Goal: Task Accomplishment & Management: Complete application form

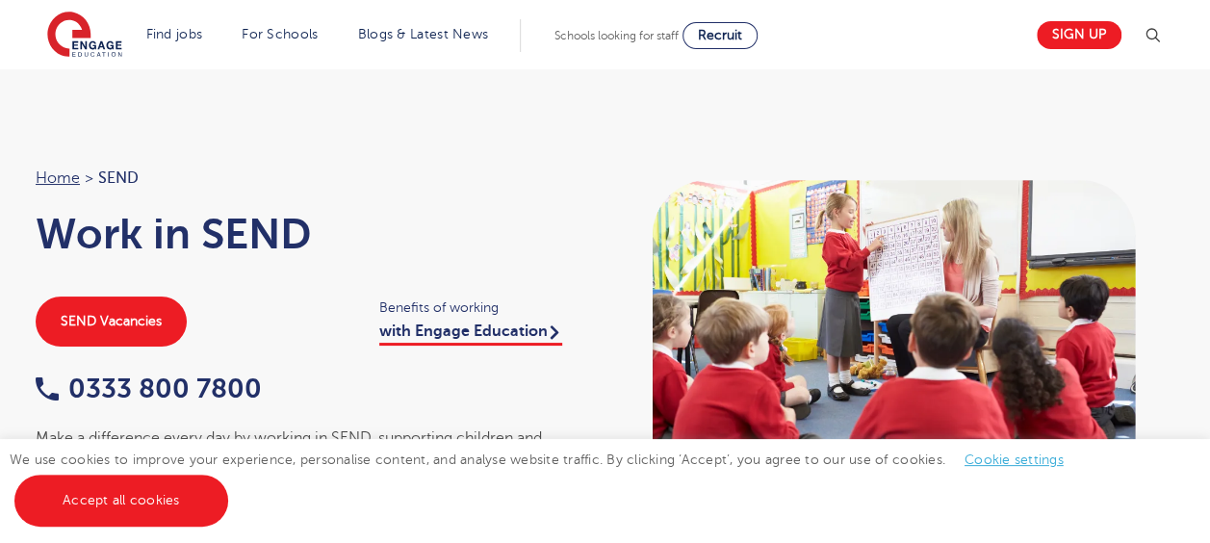
click at [223, 504] on link "Accept all cookies" at bounding box center [121, 501] width 214 height 52
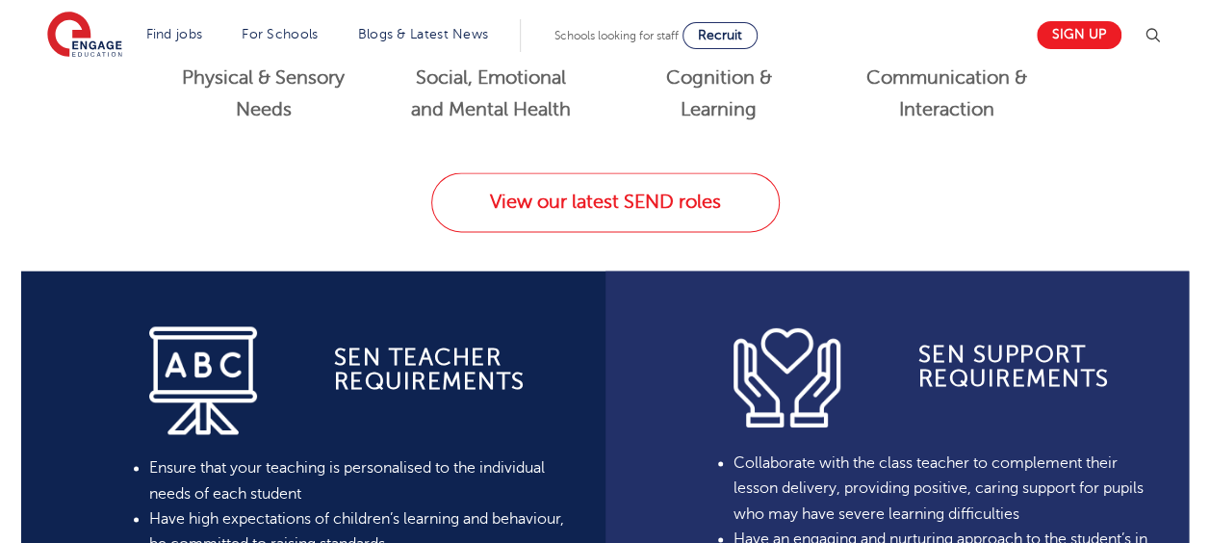
scroll to position [1202, 0]
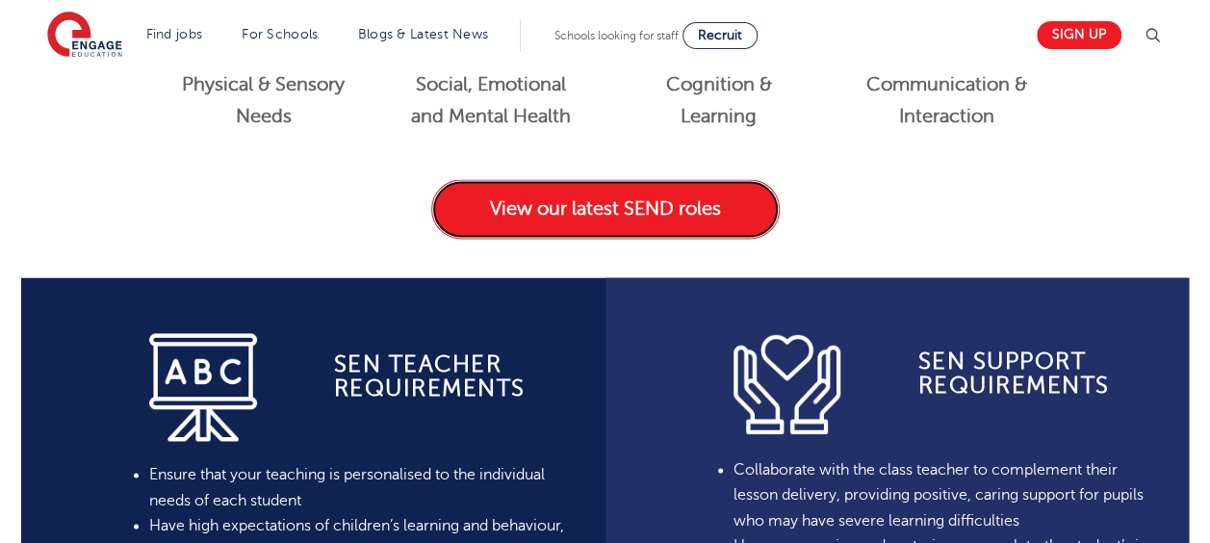
click at [727, 206] on link "View our latest SEND roles" at bounding box center [605, 209] width 348 height 60
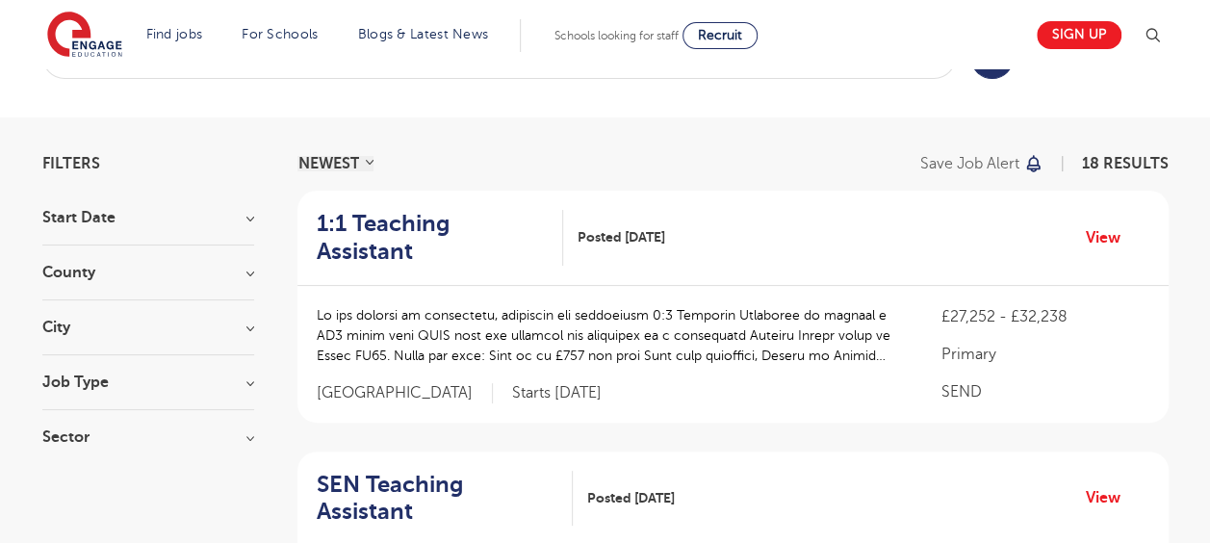
scroll to position [78, 0]
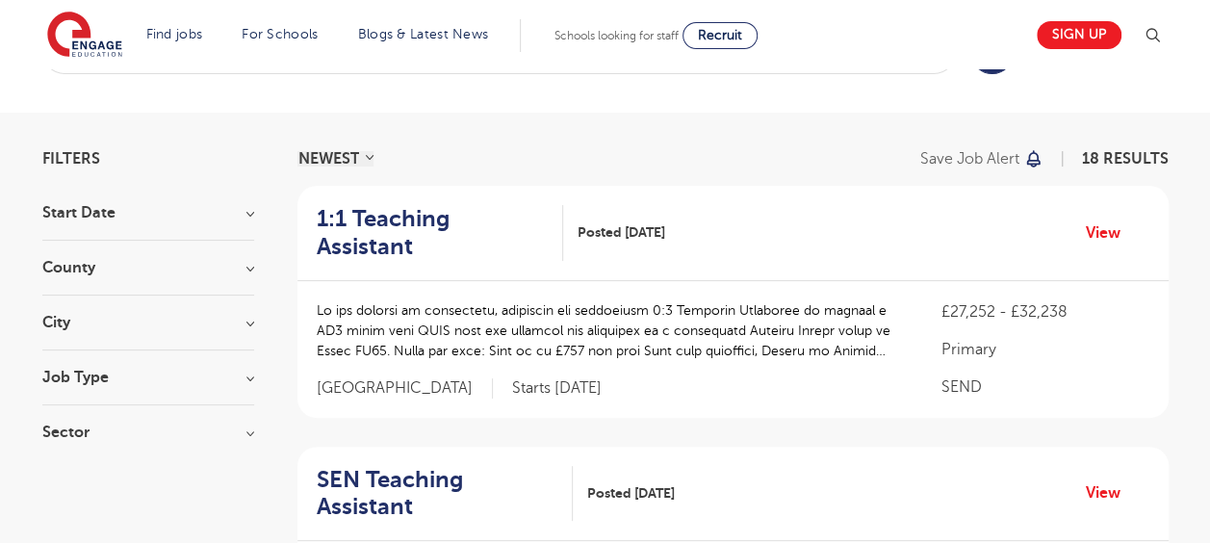
click at [763, 300] on p at bounding box center [610, 330] width 586 height 61
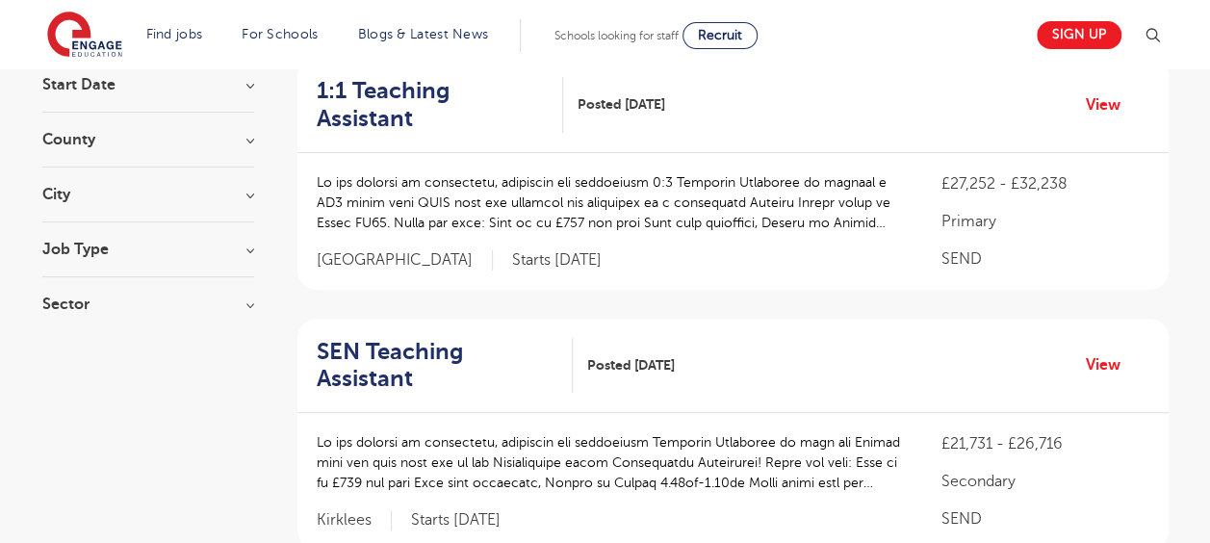
scroll to position [208, 0]
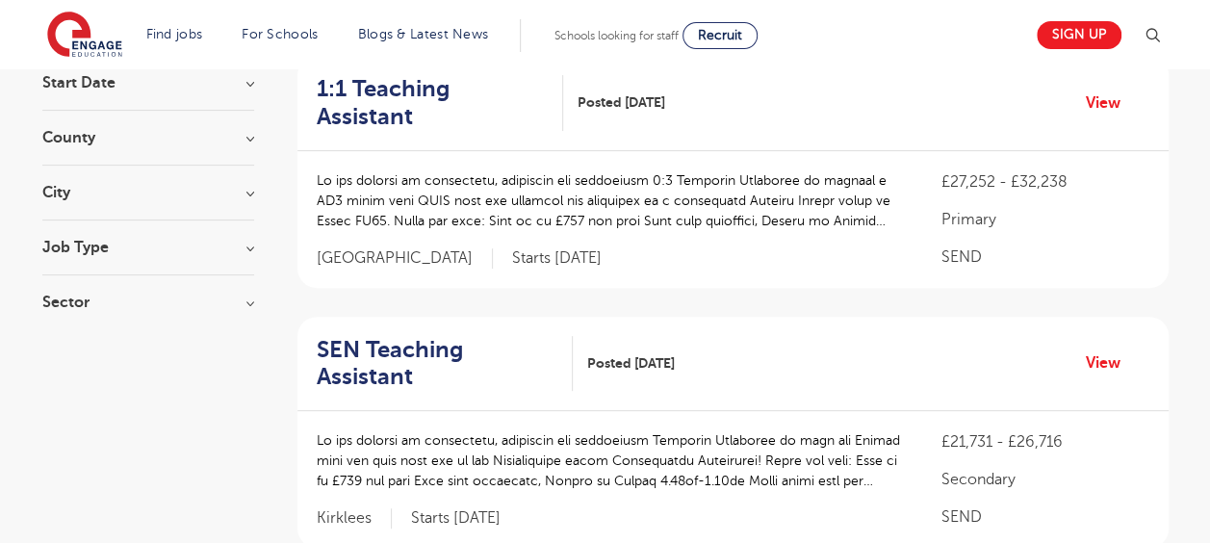
click at [252, 245] on h3 "Job Type" at bounding box center [148, 247] width 212 height 15
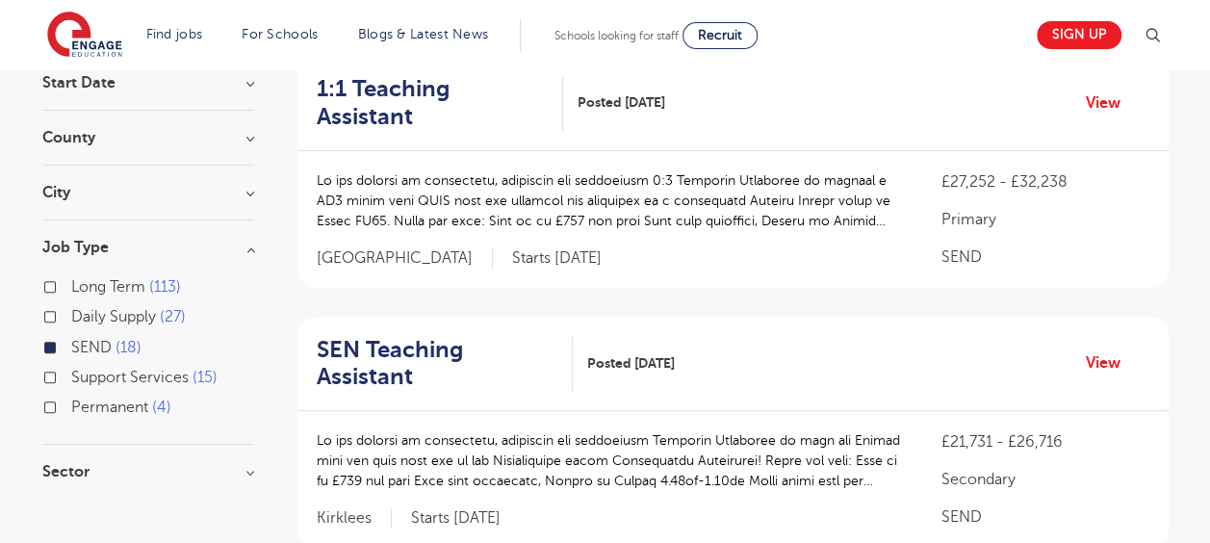
click at [238, 244] on h3 "Job Type" at bounding box center [148, 247] width 212 height 15
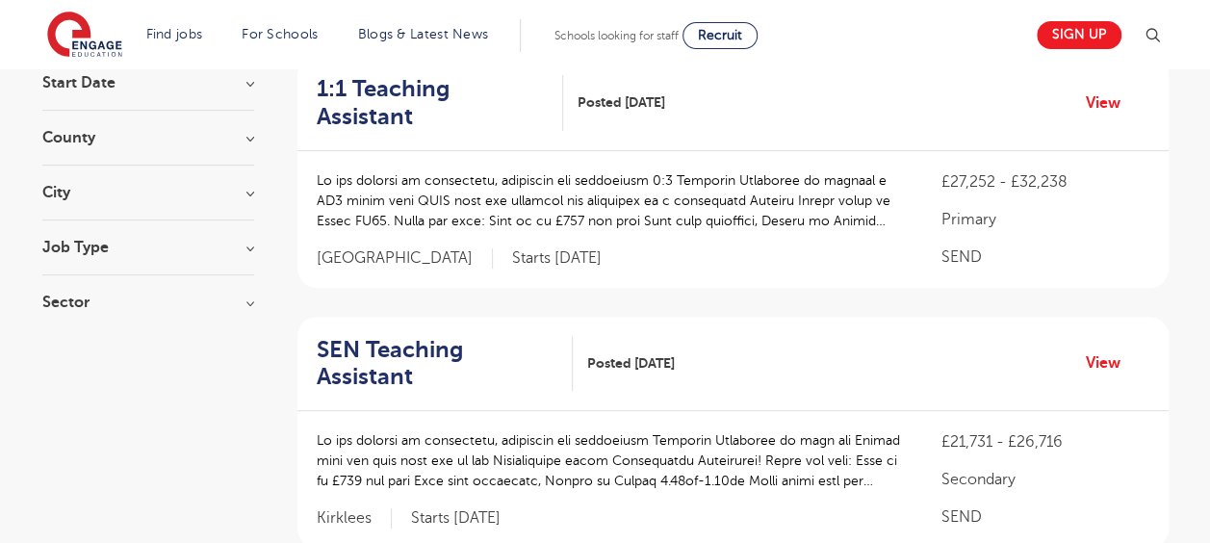
click at [247, 303] on h3 "Sector" at bounding box center [148, 302] width 212 height 15
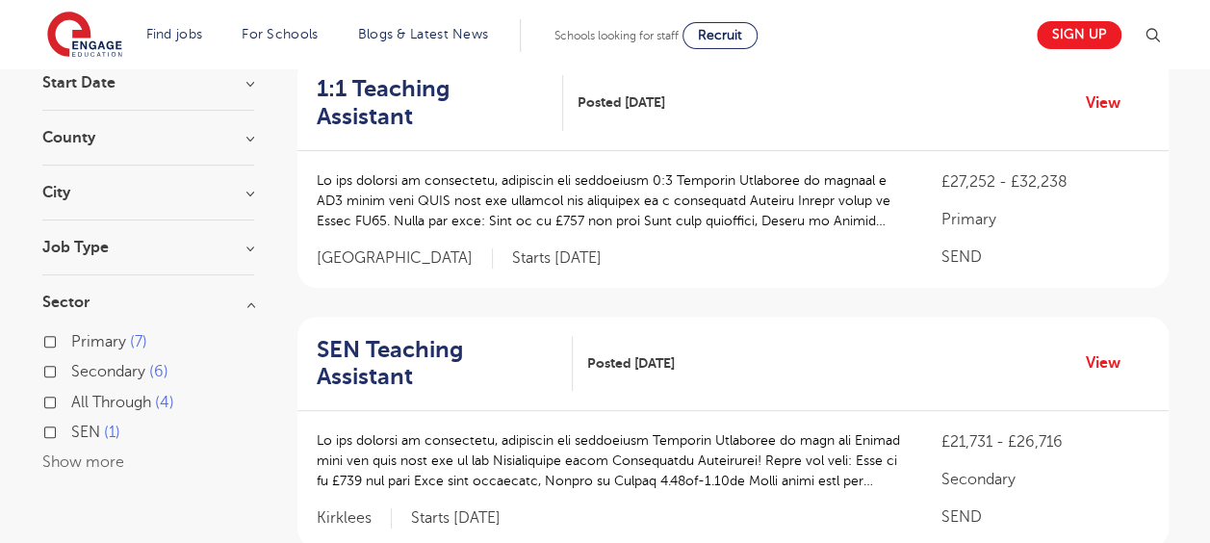
click at [231, 302] on h3 "Sector" at bounding box center [148, 302] width 212 height 15
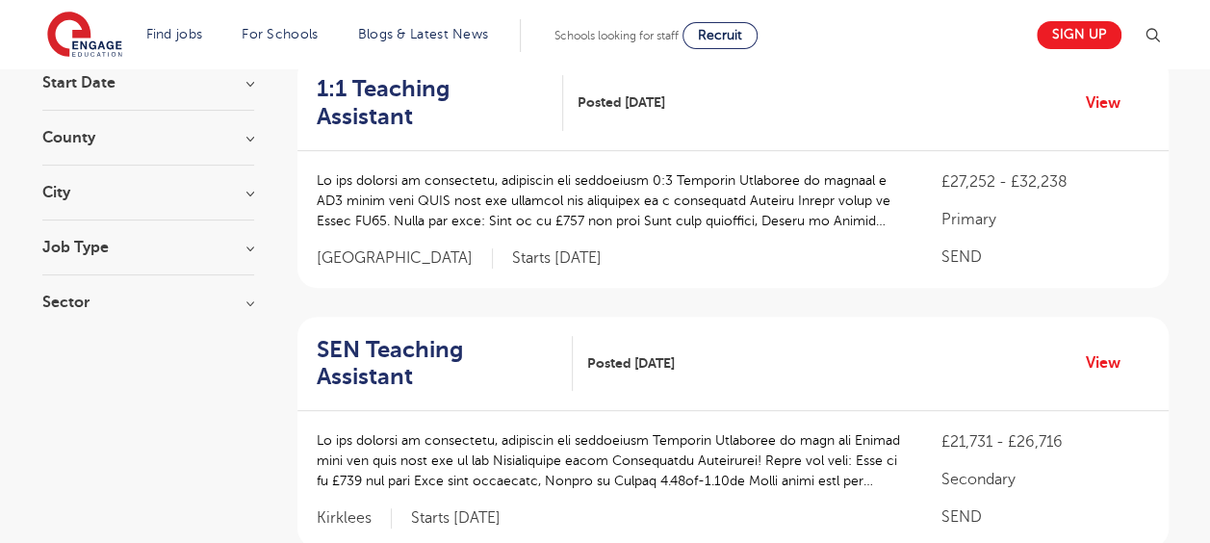
click at [249, 302] on h3 "Sector" at bounding box center [148, 302] width 212 height 15
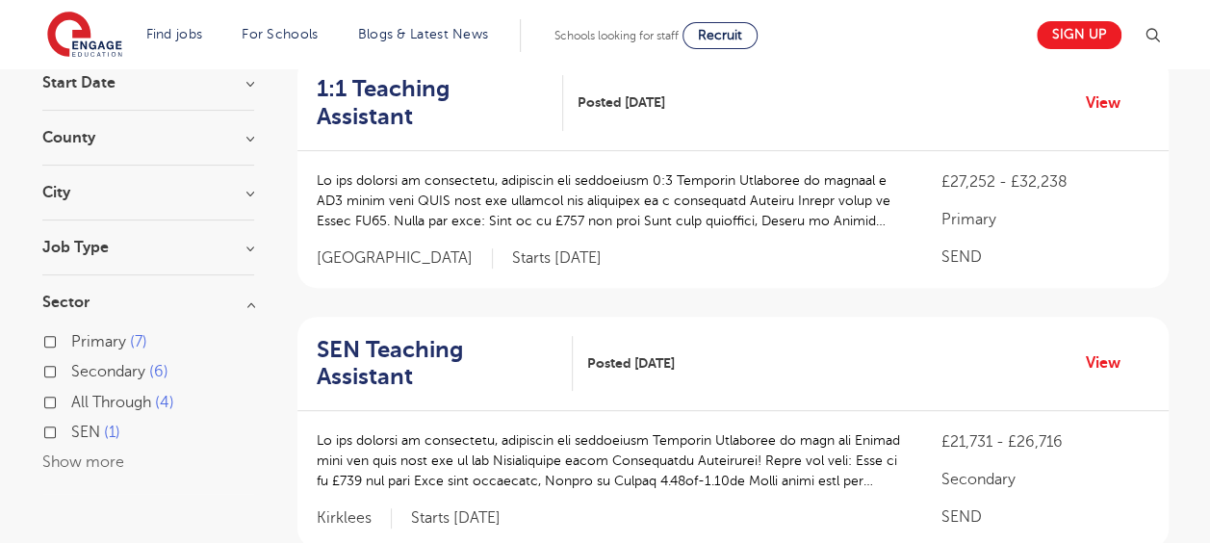
click at [75, 337] on input "Primary 7" at bounding box center [77, 339] width 13 height 13
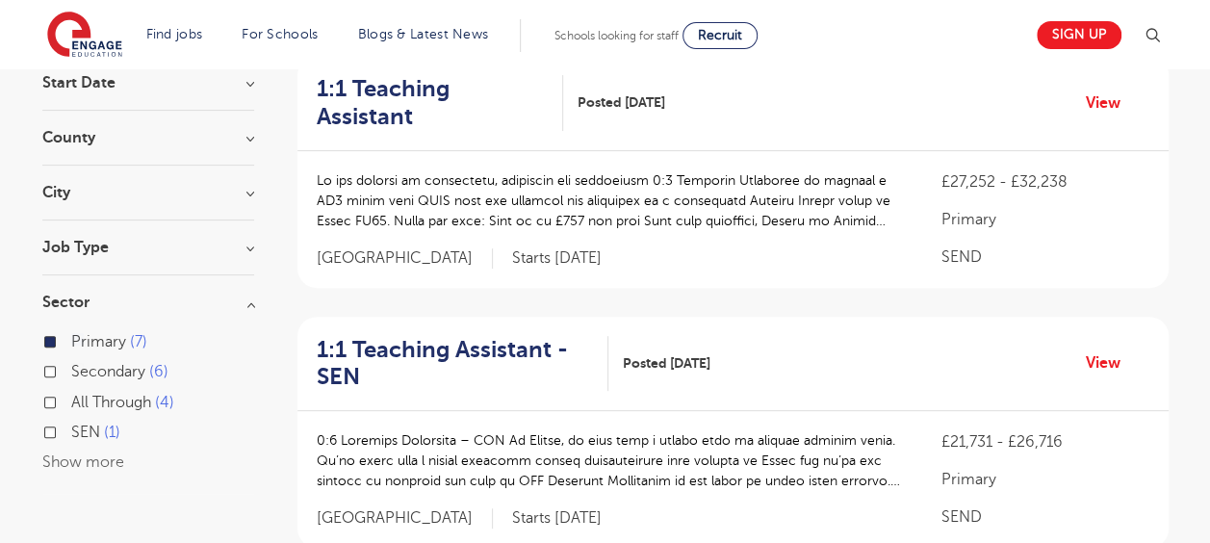
click at [238, 301] on h3 "Sector" at bounding box center [148, 302] width 212 height 15
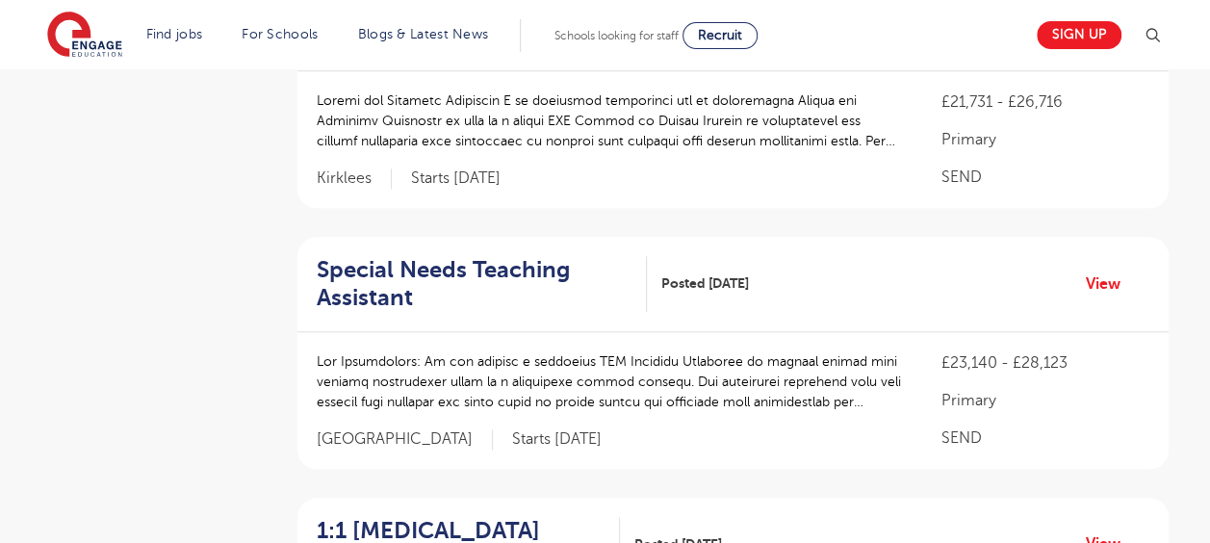
scroll to position [782, 0]
click at [1105, 285] on link "View" at bounding box center [1110, 282] width 49 height 25
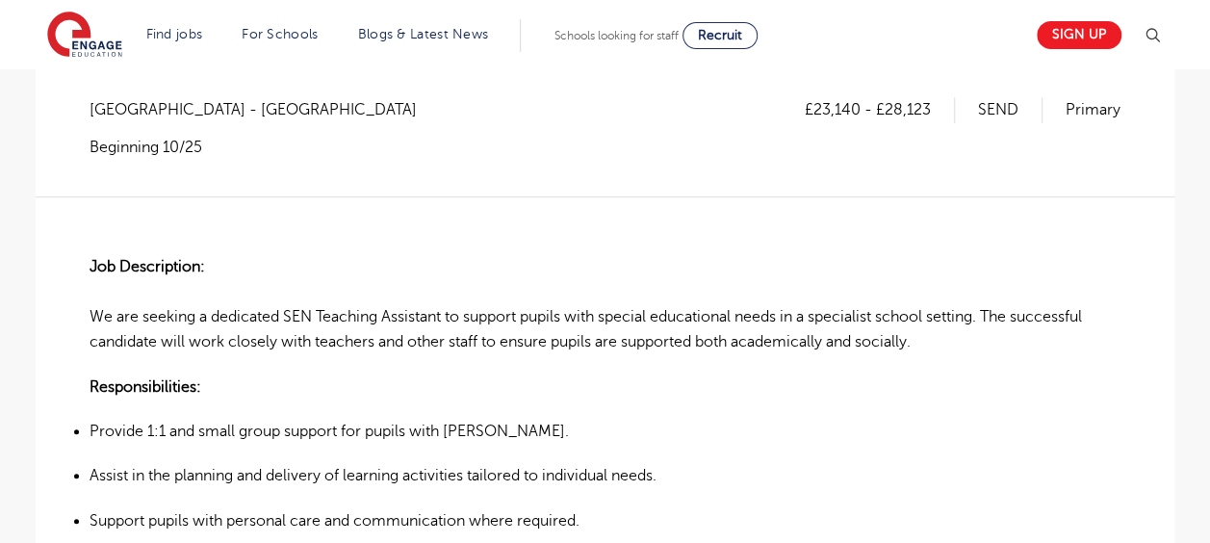
scroll to position [358, 0]
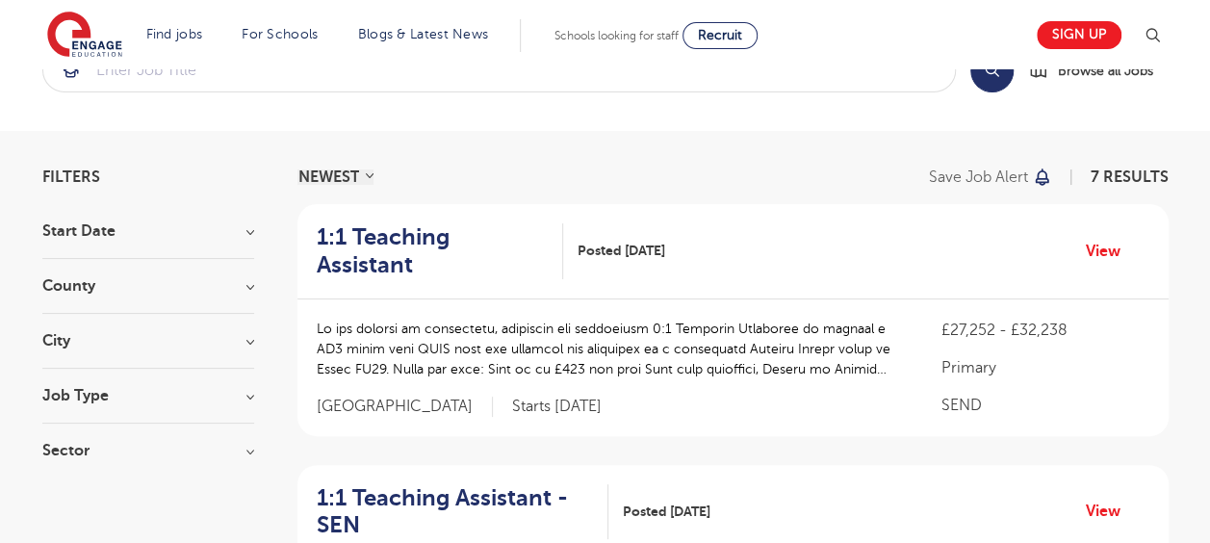
scroll to position [60, 0]
click at [249, 287] on h3 "County" at bounding box center [148, 285] width 212 height 15
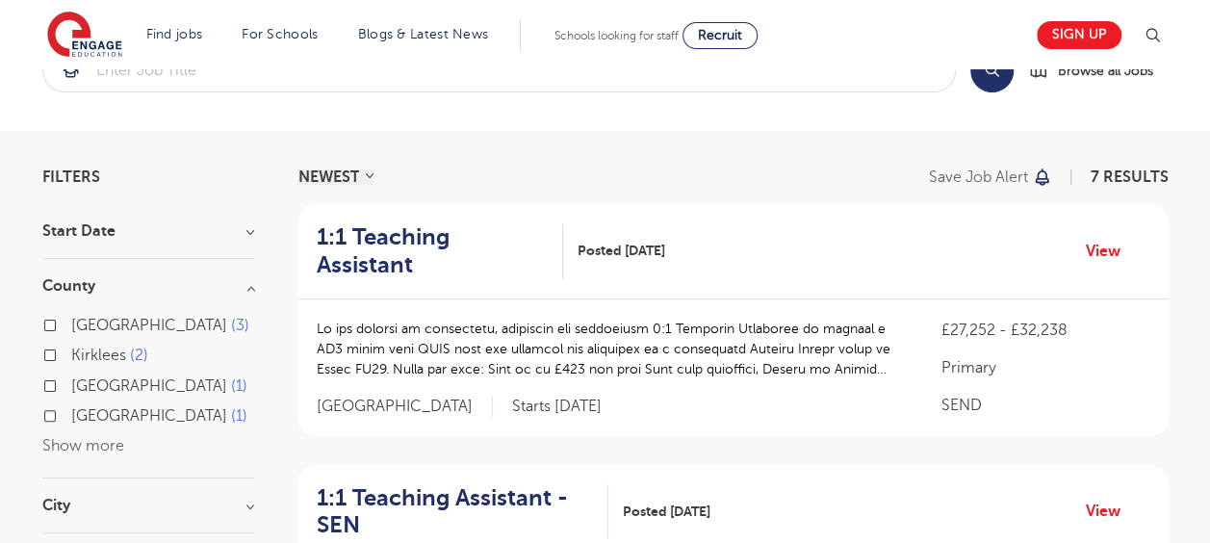
click at [254, 292] on h3 "County" at bounding box center [148, 285] width 212 height 15
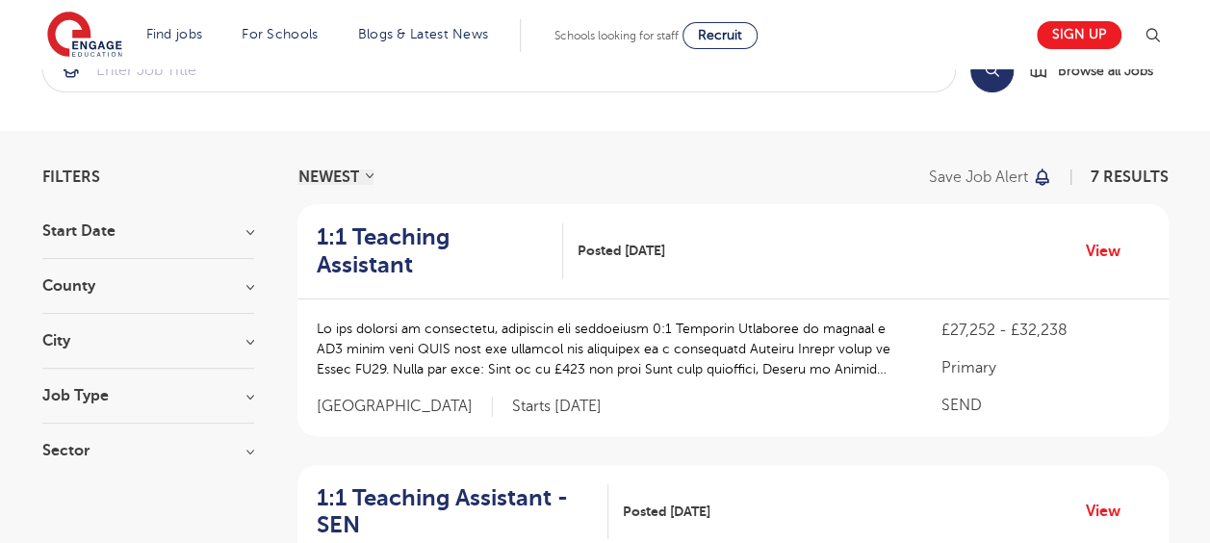
scroll to position [208, 0]
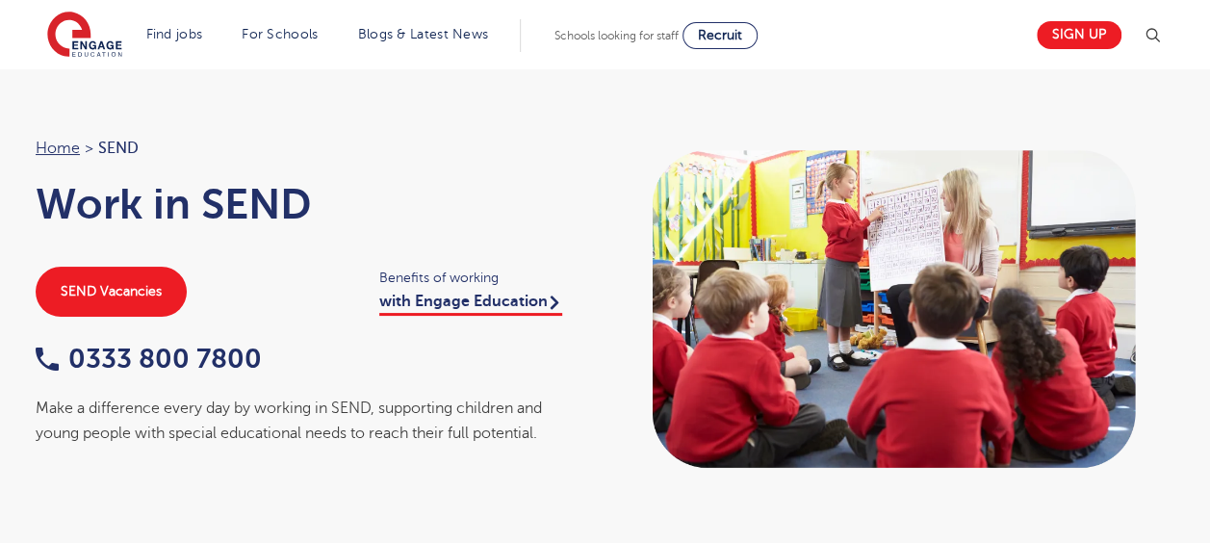
scroll to position [27, 0]
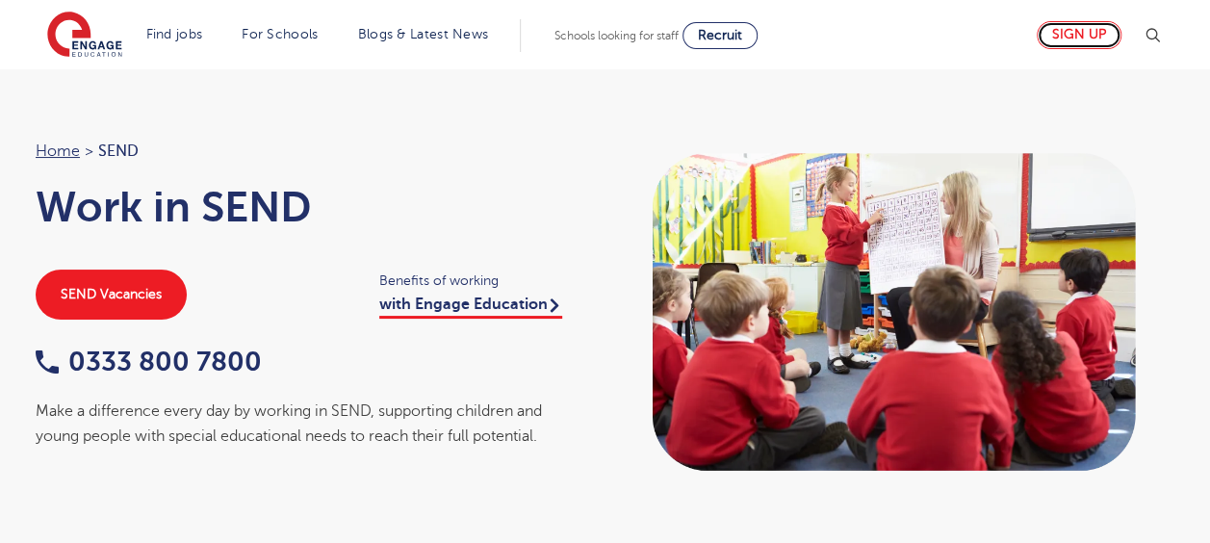
click at [1092, 35] on link "Sign up" at bounding box center [1079, 35] width 85 height 28
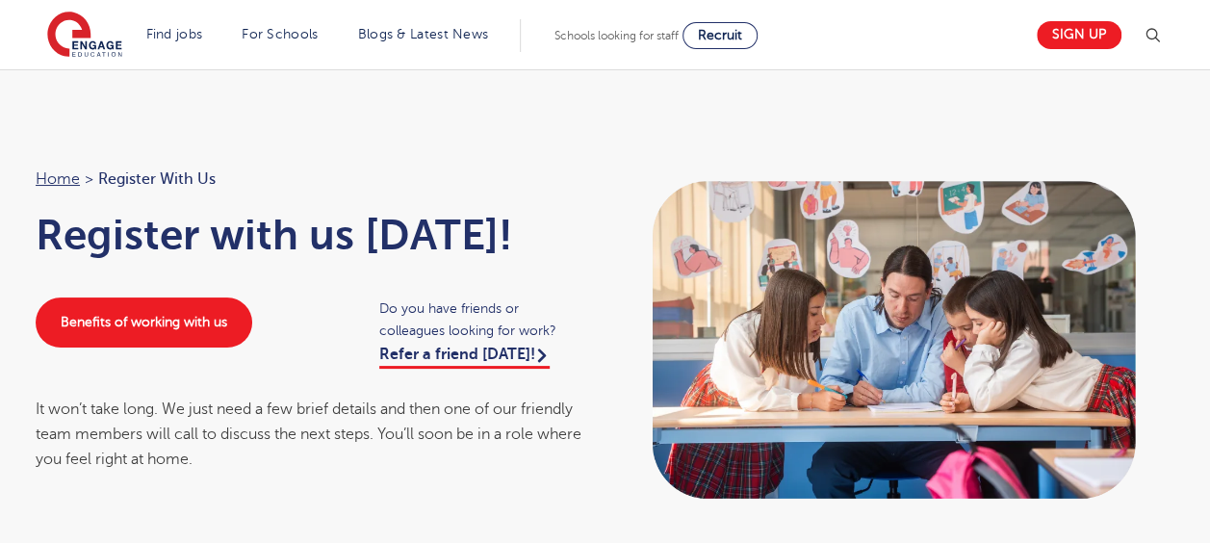
click at [156, 493] on div "Home > Register with us Register with us today! Benefits of working with us Do …" at bounding box center [604, 340] width 1177 height 346
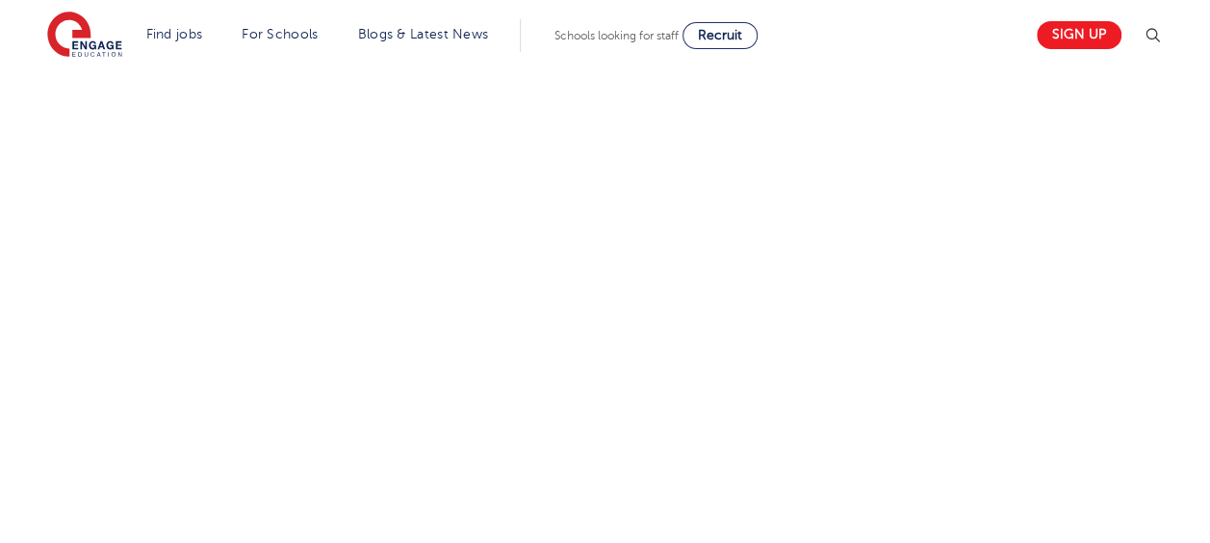
scroll to position [1116, 0]
click at [832, 281] on div "Let us know more about you!" at bounding box center [604, 53] width 1167 height 1020
click at [805, 229] on div "Let us know more about you!" at bounding box center [604, 53] width 1167 height 1020
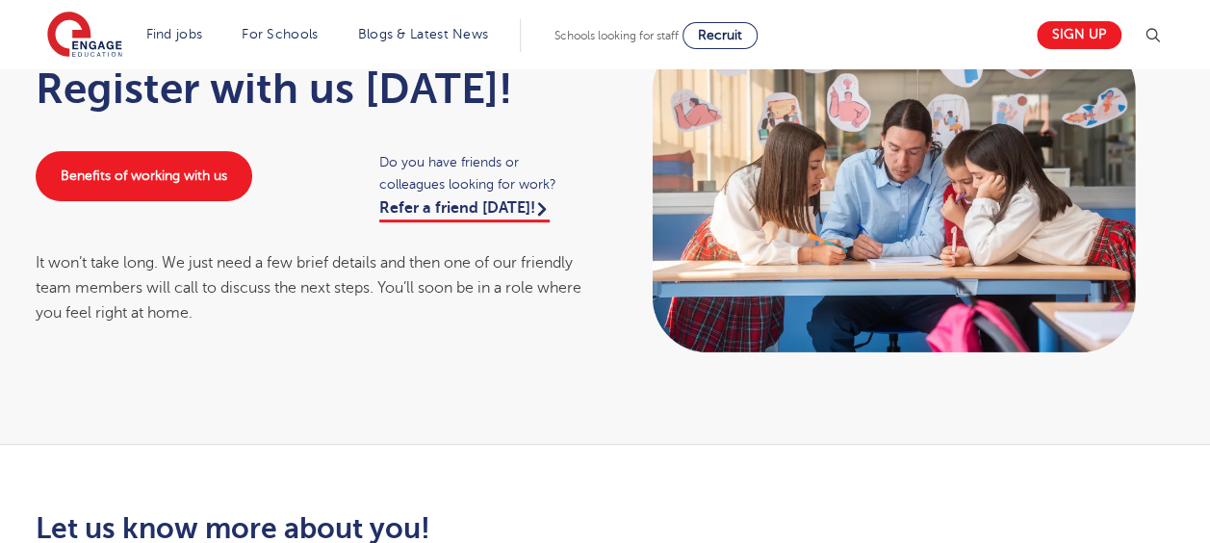
scroll to position [141, 0]
